Goal: Check status: Check status

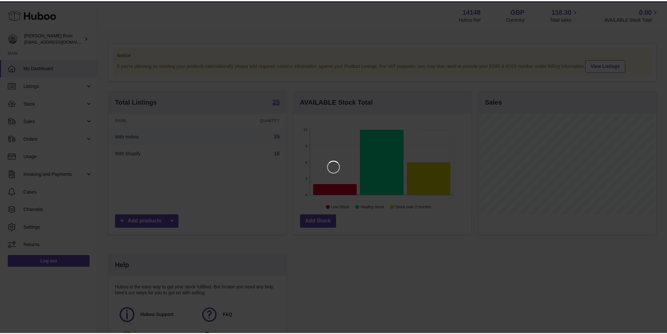
scroll to position [102, 179]
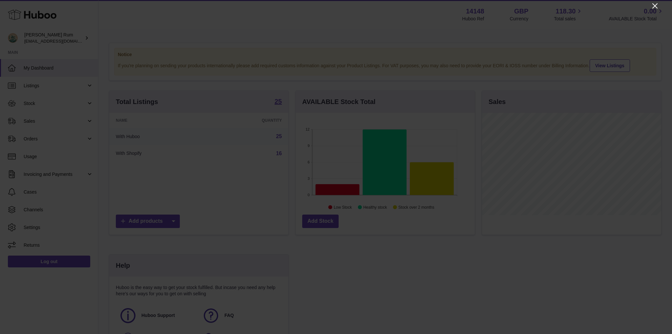
click at [654, 7] on icon "Close" at bounding box center [655, 6] width 8 height 8
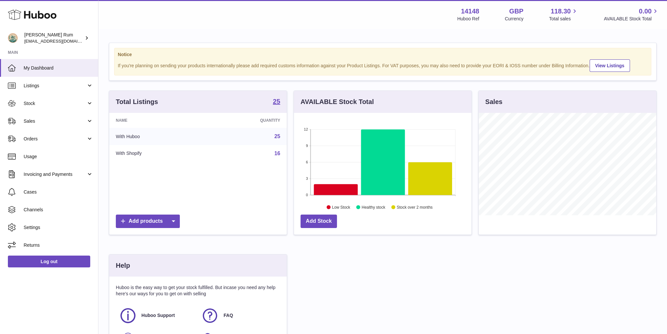
click at [424, 287] on div "Total Listings 25 Name Quantity With Huboo 25 With Shopify 16 Add products AVAI…" at bounding box center [383, 228] width 554 height 276
click at [436, 269] on div "Total Listings 25 Name Quantity With Huboo 25 With Shopify 16 Add products AVAI…" at bounding box center [383, 228] width 554 height 276
click at [352, 186] on icon at bounding box center [335, 189] width 44 height 11
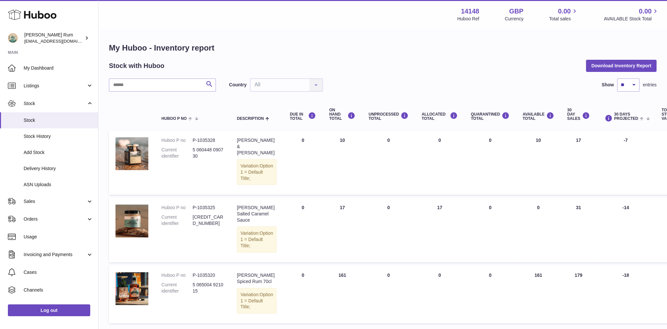
click at [449, 44] on h1 "My Huboo - Inventory report" at bounding box center [382, 48] width 547 height 10
click at [415, 66] on div "Stock with Huboo Download Inventory Report" at bounding box center [382, 66] width 547 height 12
click at [317, 35] on div "My Huboo - Inventory report Stock with Huboo Download Inventory Report Search C…" at bounding box center [382, 185] width 568 height 310
